Goal: Transaction & Acquisition: Purchase product/service

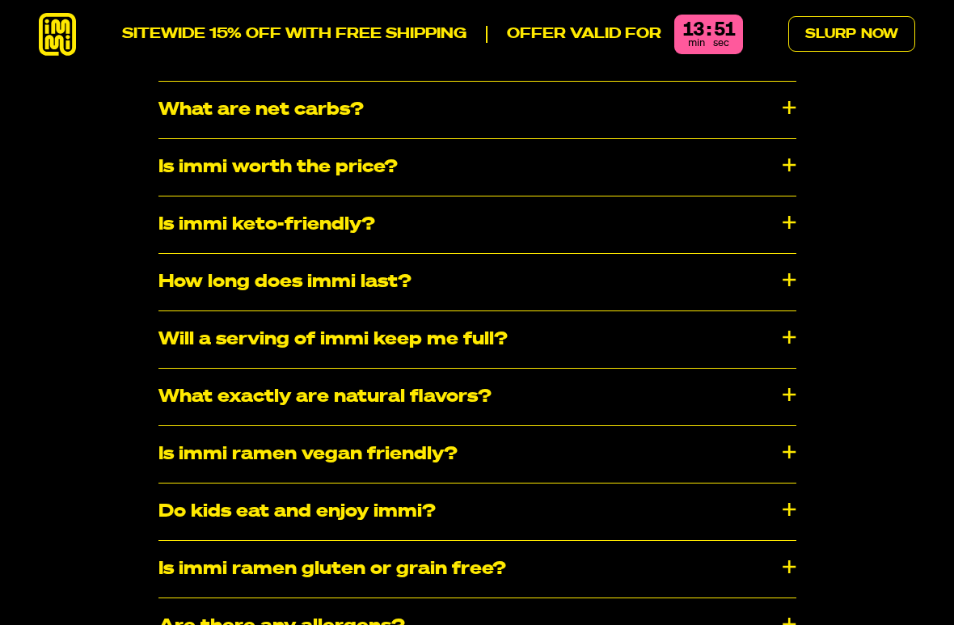
scroll to position [8084, 0]
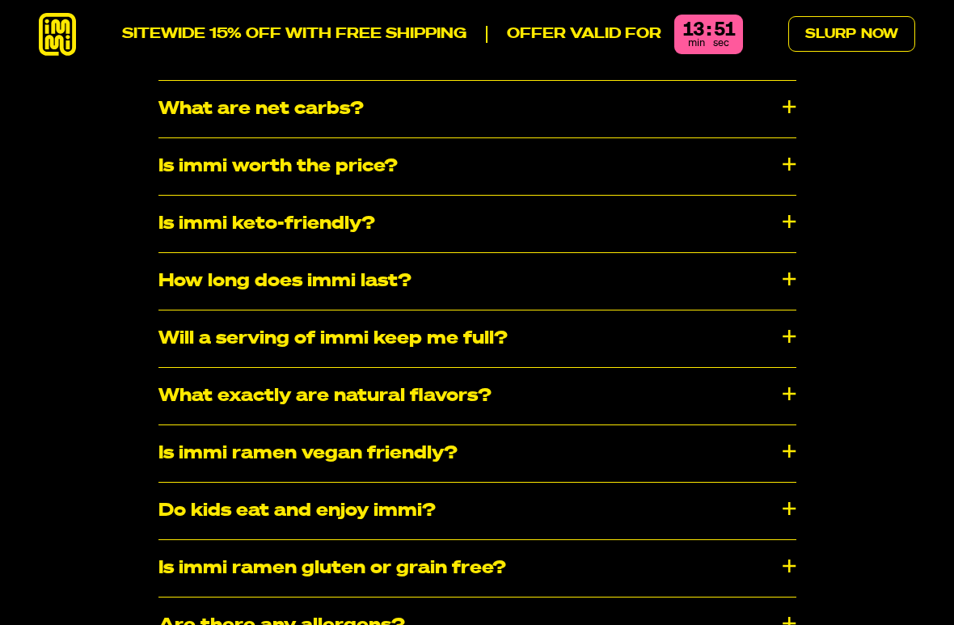
click at [562, 425] on div "Is immi ramen vegan friendly?" at bounding box center [477, 453] width 638 height 57
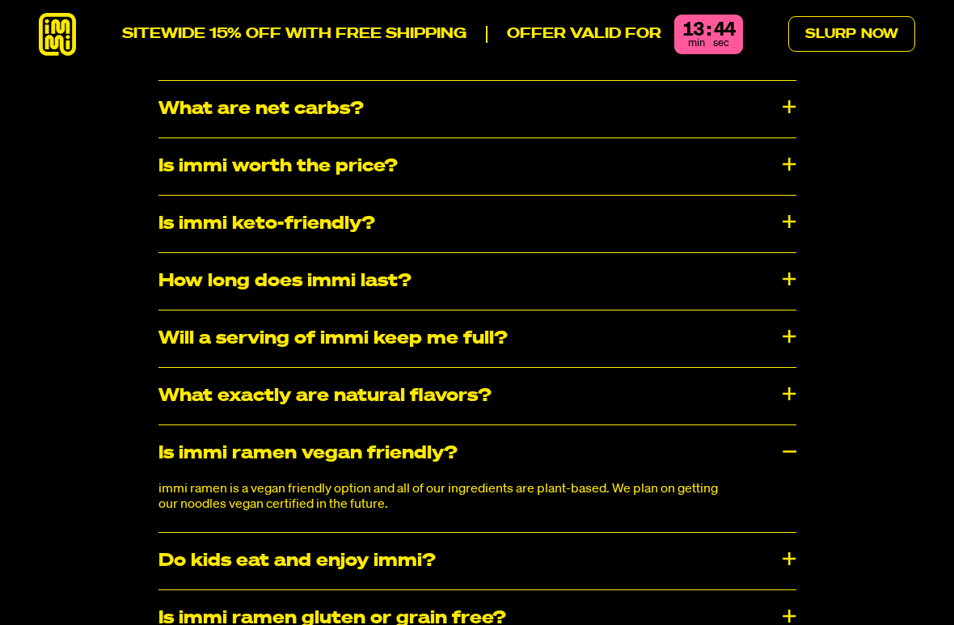
click at [759, 553] on div "Is immi ramen gluten or grain free?" at bounding box center [477, 618] width 638 height 57
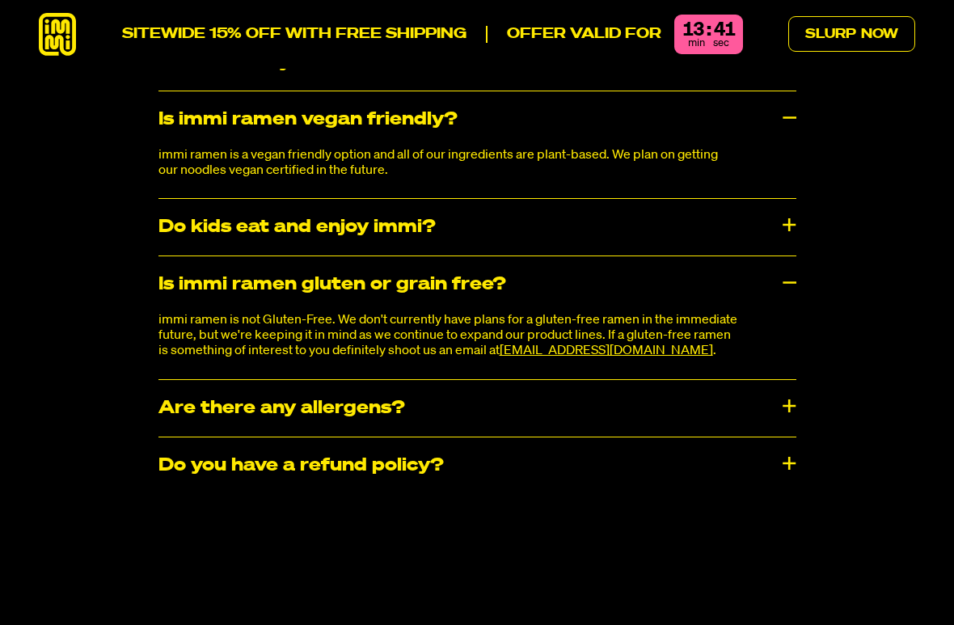
scroll to position [8420, 0]
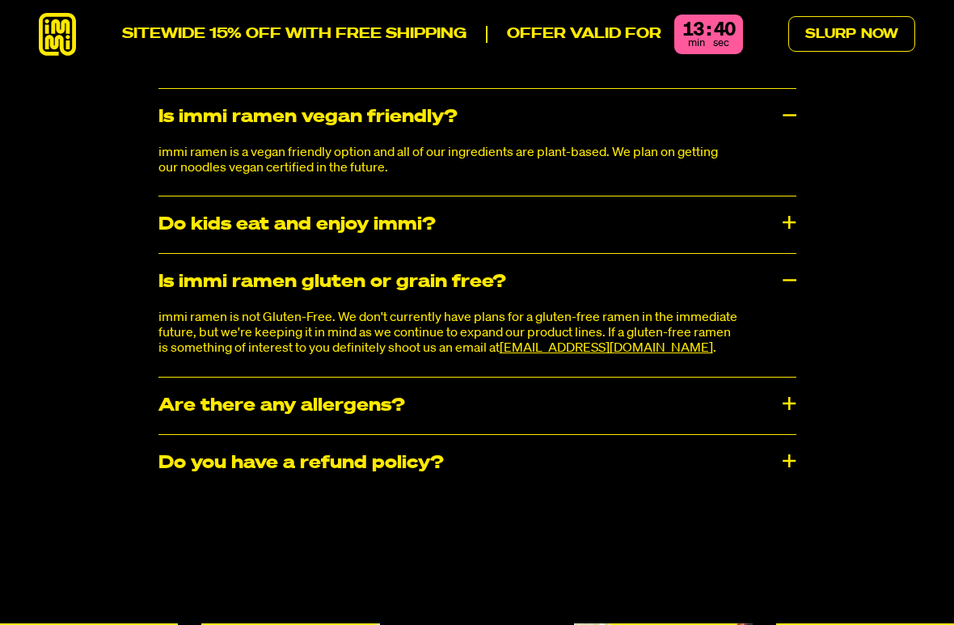
click at [792, 377] on div "​​Are there any allergens?" at bounding box center [477, 405] width 638 height 57
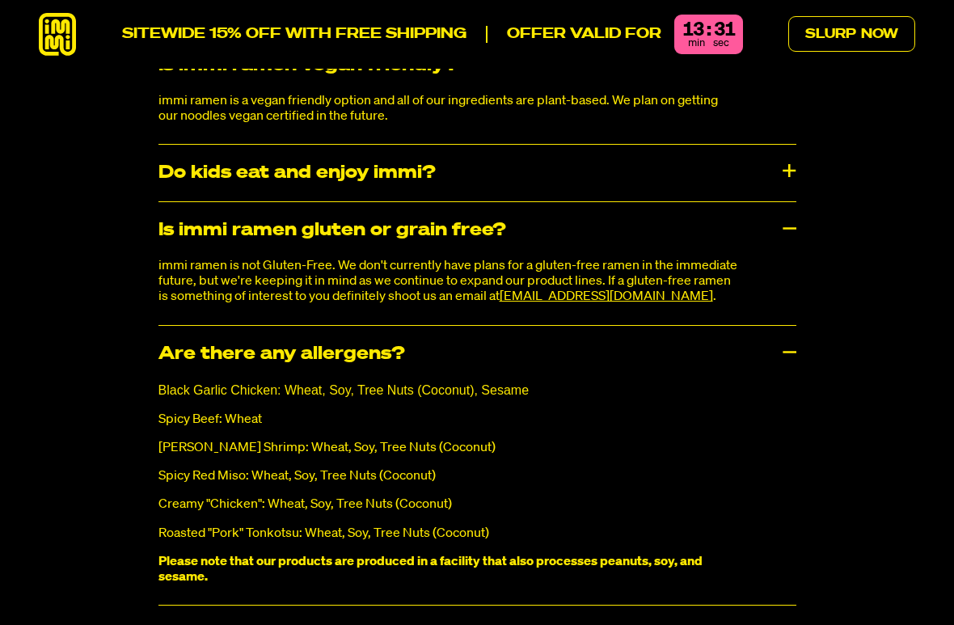
scroll to position [8484, 0]
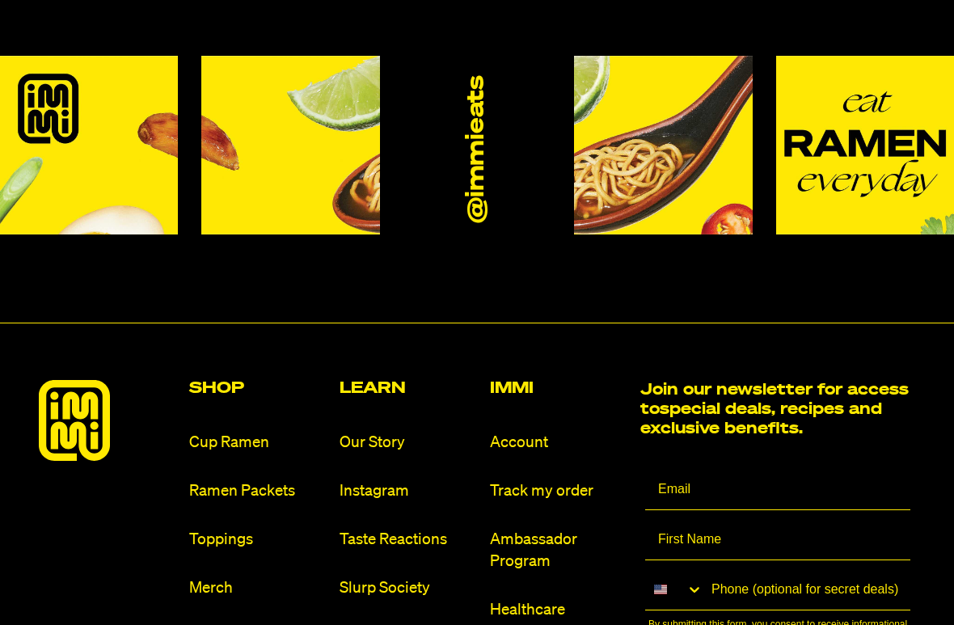
click at [839, 461] on div at bounding box center [777, 485] width 275 height 48
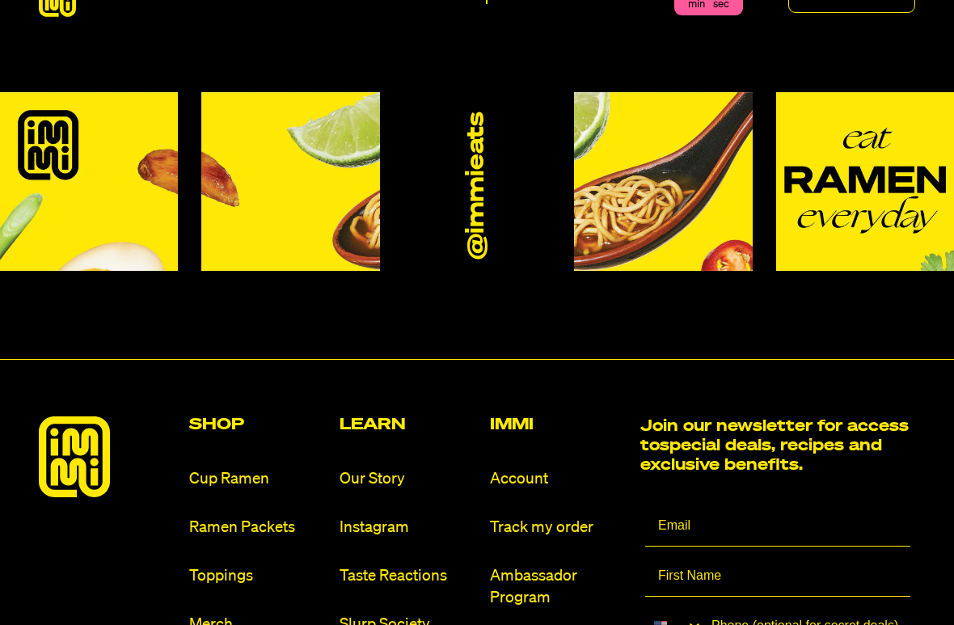
scroll to position [9173, 0]
click at [247, 553] on link "Toppings" at bounding box center [257, 576] width 137 height 22
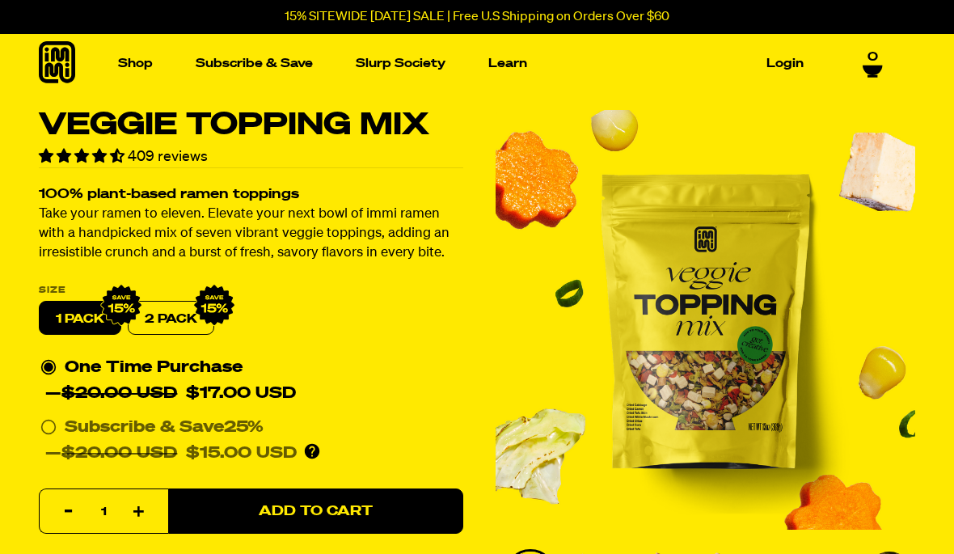
click at [803, 331] on img "1 of 7" at bounding box center [704, 319] width 419 height 419
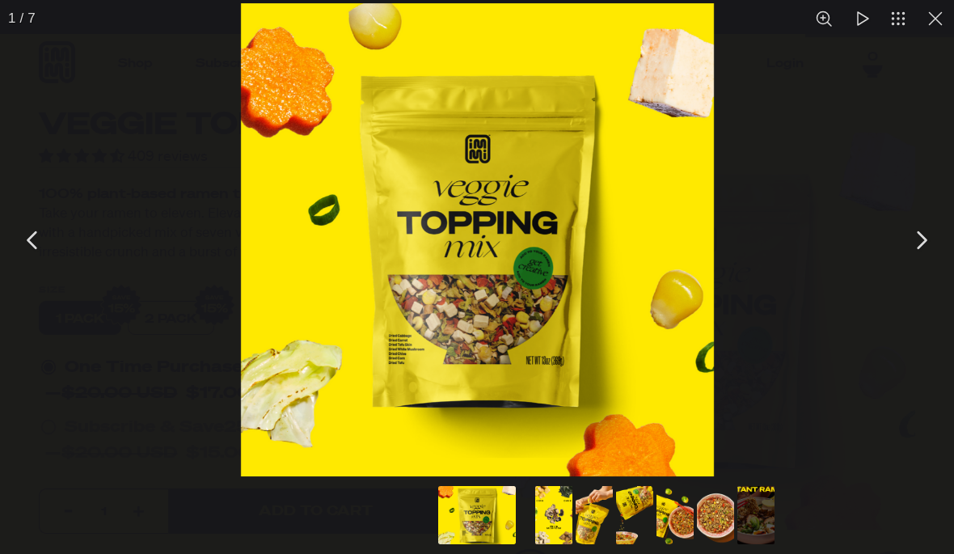
click at [861, 175] on div "You can close this modal content with the ESC key" at bounding box center [477, 239] width 954 height 479
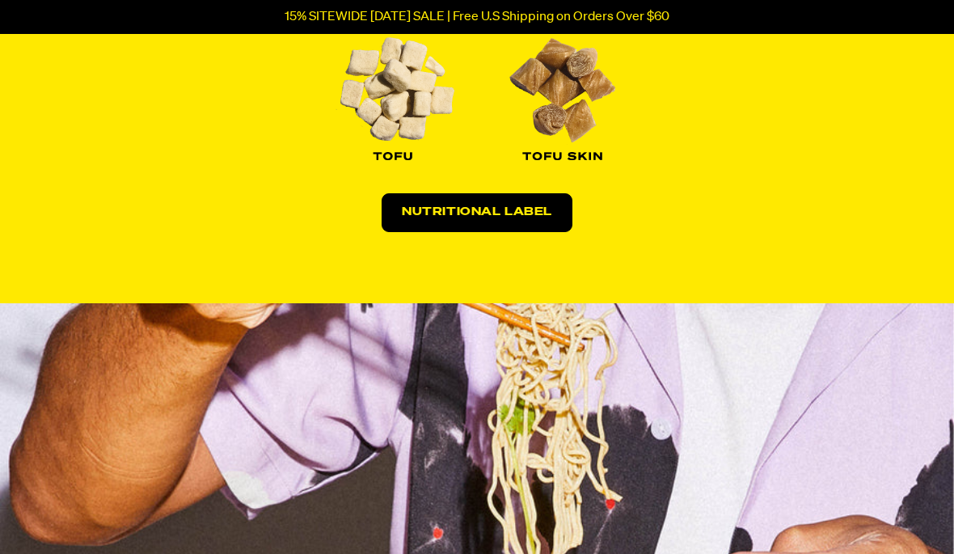
scroll to position [2201, 0]
